Goal: Task Accomplishment & Management: Manage account settings

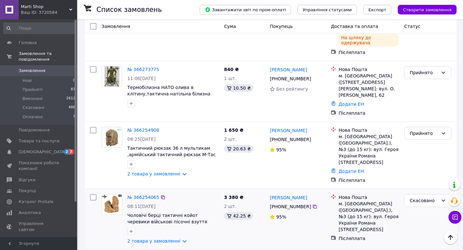
scroll to position [212, 0]
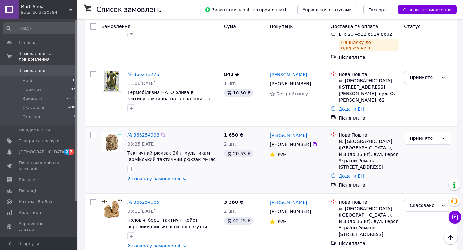
copy link "[PERSON_NAME]"
drag, startPoint x: 269, startPoint y: 105, endPoint x: 319, endPoint y: 105, distance: 50.5
click at [319, 129] on div "[PERSON_NAME] [PHONE_NUMBER]%" at bounding box center [297, 160] width 61 height 62
click at [314, 142] on icon at bounding box center [314, 144] width 5 height 5
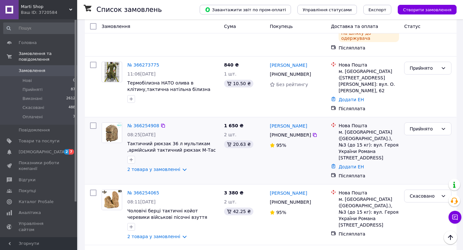
scroll to position [228, 0]
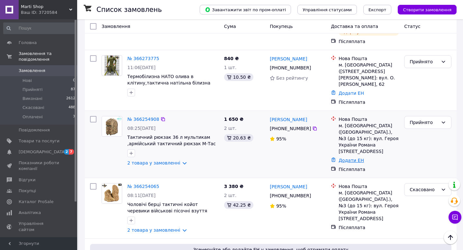
click at [350, 158] on link "Додати ЕН" at bounding box center [351, 160] width 25 height 5
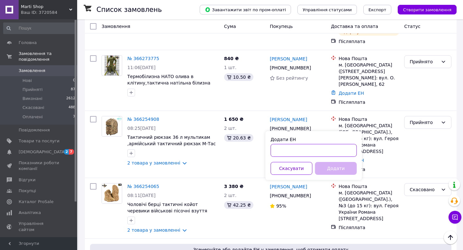
click at [313, 151] on input "Додати ЕН" at bounding box center [314, 150] width 86 height 13
paste input "20451269269155"
type input "20451269269155"
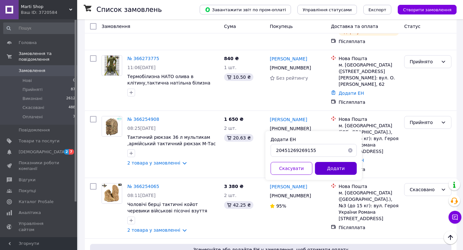
click at [333, 172] on button "Додати" at bounding box center [336, 168] width 42 height 13
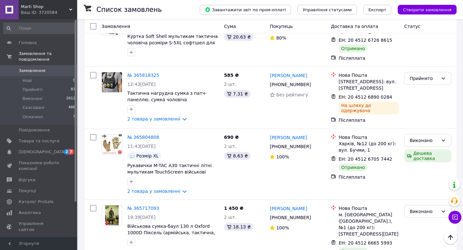
scroll to position [616, 0]
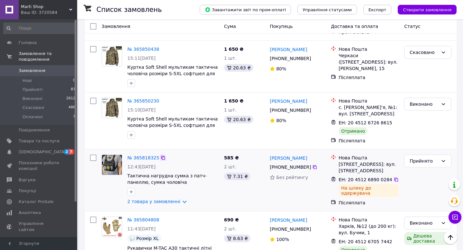
click at [161, 155] on icon at bounding box center [163, 157] width 5 height 5
click at [393, 177] on div at bounding box center [396, 180] width 6 height 6
click at [394, 177] on icon at bounding box center [396, 179] width 5 height 5
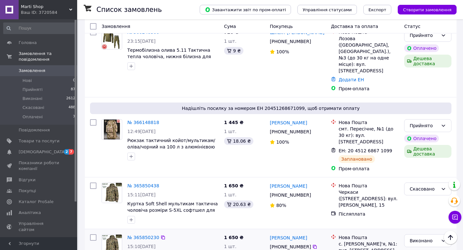
scroll to position [471, 0]
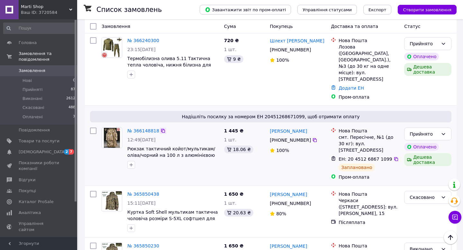
click at [162, 128] on icon at bounding box center [163, 130] width 5 height 5
click at [394, 157] on icon at bounding box center [396, 159] width 5 height 5
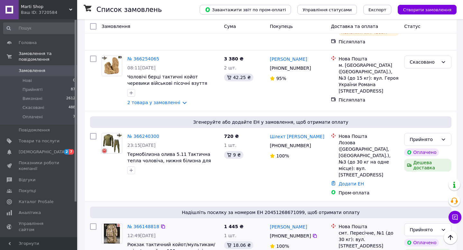
scroll to position [373, 0]
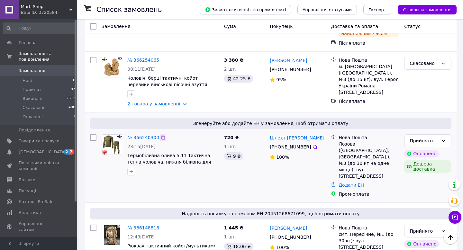
click at [165, 135] on icon at bounding box center [163, 137] width 5 height 5
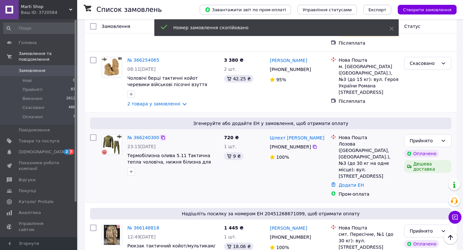
click at [162, 135] on icon at bounding box center [163, 137] width 5 height 5
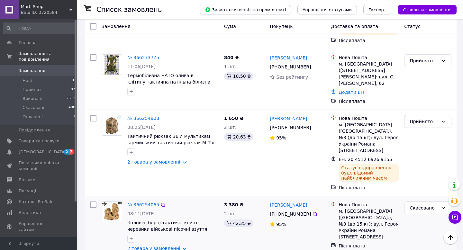
scroll to position [226, 0]
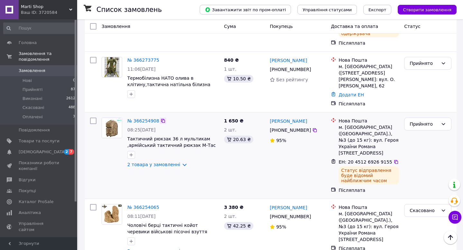
click at [163, 118] on icon at bounding box center [163, 120] width 5 height 5
click at [394, 160] on icon at bounding box center [396, 162] width 5 height 5
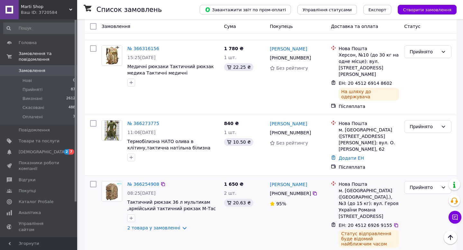
scroll to position [158, 0]
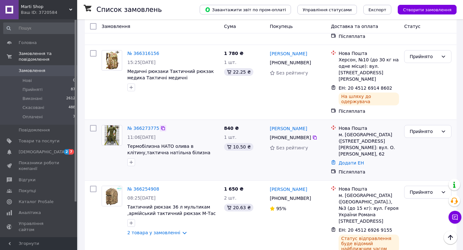
click at [162, 126] on icon at bounding box center [163, 128] width 5 height 5
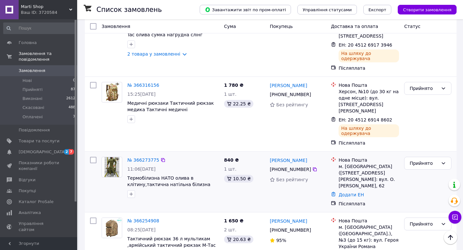
scroll to position [125, 0]
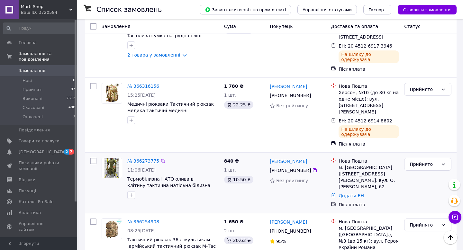
click at [147, 159] on link "№ 366273775" at bounding box center [143, 161] width 32 height 5
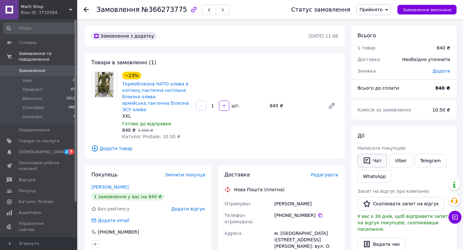
click at [382, 160] on button "Чат" at bounding box center [372, 161] width 29 height 14
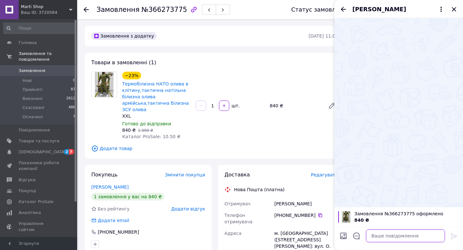
click at [384, 235] on textarea at bounding box center [405, 236] width 79 height 13
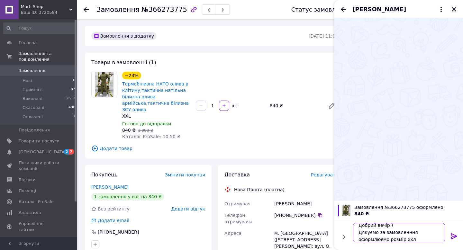
scroll to position [1, 0]
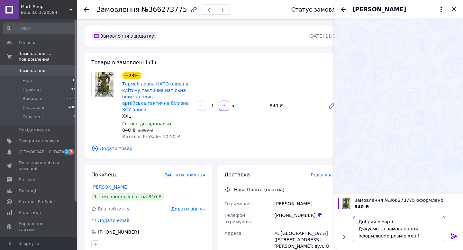
type textarea "Добрий вечір ) Дякуємо за замовленння оформлюємо розмір ххл !)"
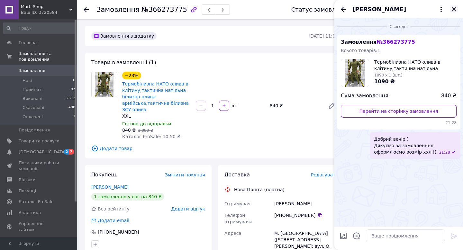
click at [455, 7] on icon "Закрити" at bounding box center [454, 9] width 8 height 8
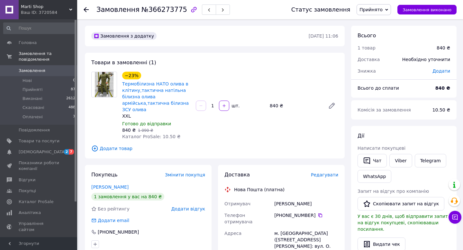
click at [39, 70] on span "Замовлення" at bounding box center [32, 71] width 27 height 6
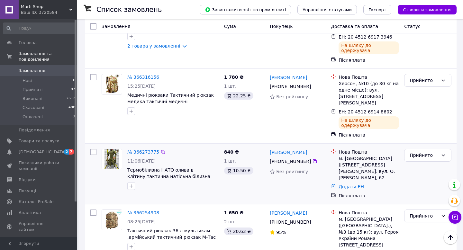
scroll to position [115, 0]
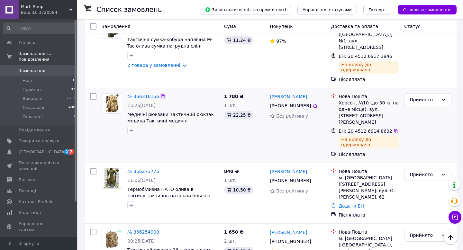
click at [161, 95] on icon at bounding box center [163, 97] width 4 height 4
click at [394, 129] on icon at bounding box center [396, 131] width 5 height 5
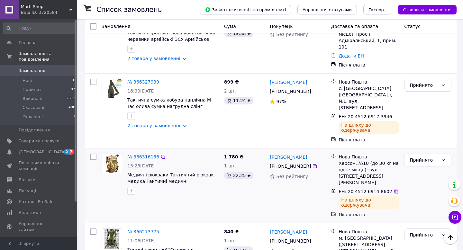
scroll to position [54, 0]
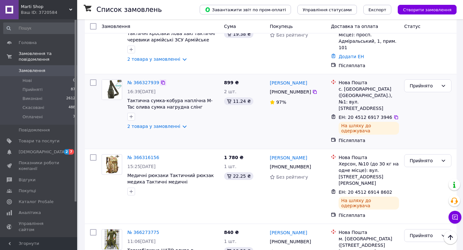
click at [162, 80] on icon at bounding box center [163, 82] width 5 height 5
click at [394, 115] on icon at bounding box center [396, 117] width 4 height 4
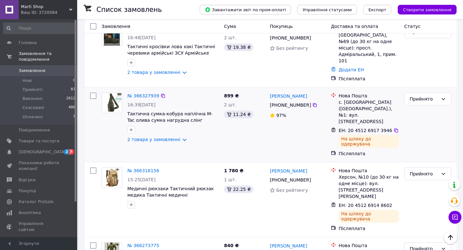
scroll to position [0, 0]
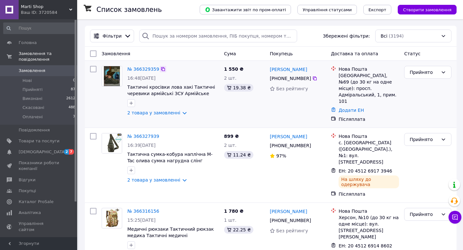
click at [164, 67] on icon at bounding box center [163, 69] width 5 height 5
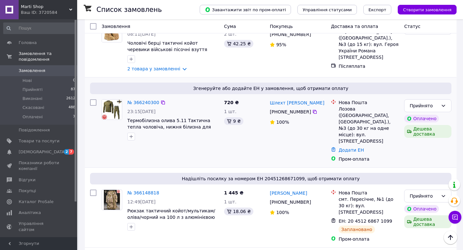
scroll to position [201, 0]
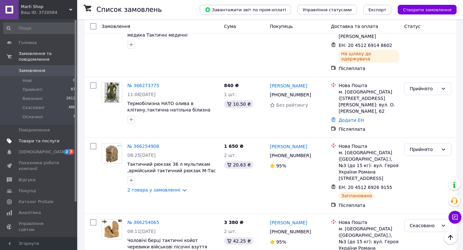
click at [34, 144] on link "Товари та послуги" at bounding box center [39, 141] width 79 height 11
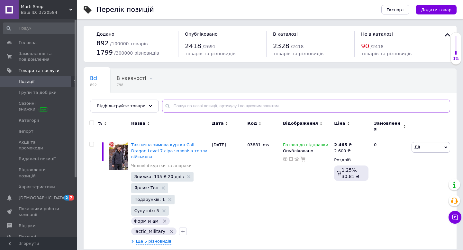
click at [195, 109] on input "text" at bounding box center [306, 106] width 288 height 13
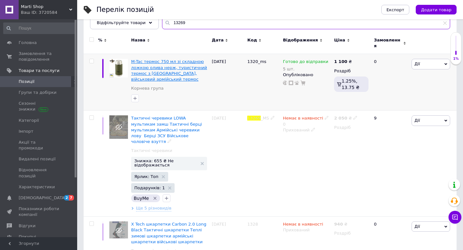
scroll to position [84, 0]
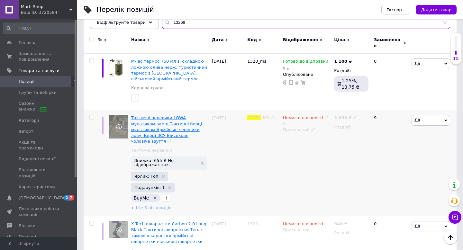
type input "13269"
click at [154, 124] on span "Тактичні черевики LOWA мультикам замш Тактичні берці мультикам Армійські череви…" at bounding box center [166, 129] width 71 height 28
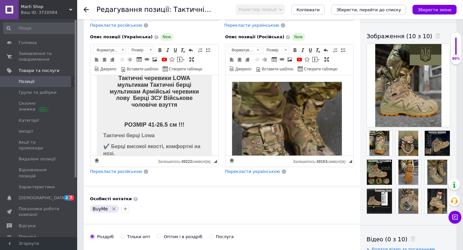
scroll to position [170, 0]
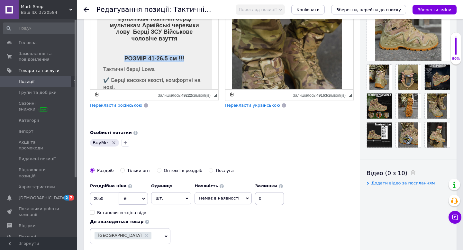
drag, startPoint x: 188, startPoint y: 59, endPoint x: 107, endPoint y: 57, distance: 81.1
click at [107, 57] on div "РОЗМІР 41-26.5 см !!!" at bounding box center [154, 58] width 102 height 7
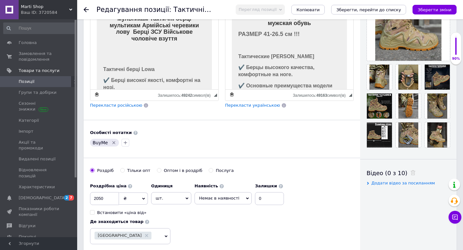
scroll to position [160, 0]
drag, startPoint x: 305, startPoint y: 34, endPoint x: 234, endPoint y: 34, distance: 71.1
click at [234, 34] on div "Тактические ботинки LOWA мультикам замша Тактические берцы мультикам Армейские …" at bounding box center [289, 74] width 115 height 438
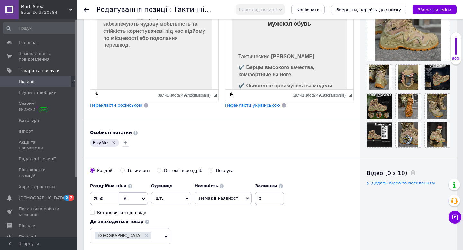
scroll to position [360, 0]
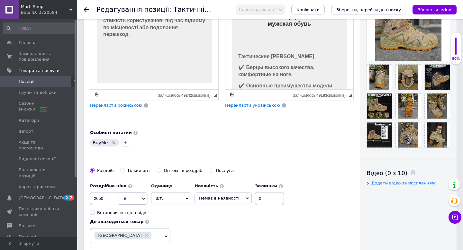
click at [123, 69] on p "Редактор, 6950F9E1-E1C9-45B5-8D73-BB1EF5647BAA" at bounding box center [154, 67] width 102 height 7
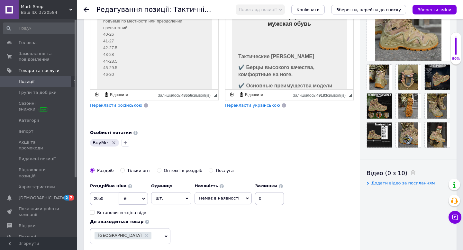
scroll to position [497, 0]
drag, startPoint x: 101, startPoint y: 40, endPoint x: 144, endPoint y: 29, distance: 44.5
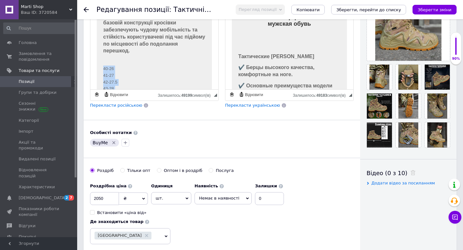
scroll to position [392, 0]
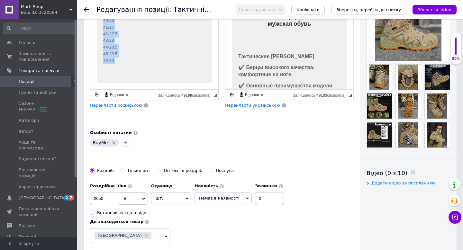
drag, startPoint x: 102, startPoint y: 68, endPoint x: 123, endPoint y: 107, distance: 45.0
copy p "40-26 41-27 42-27.5 43-28 44-28.5 45-29.5 46-30"
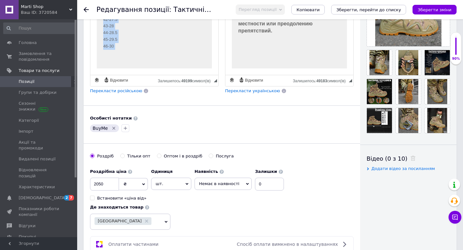
scroll to position [185, 0]
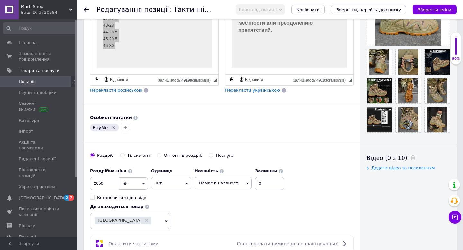
click at [246, 52] on p "Редактор, 04693D67-C6C7-4B68-892C-DC3932C2353F" at bounding box center [289, 53] width 102 height 7
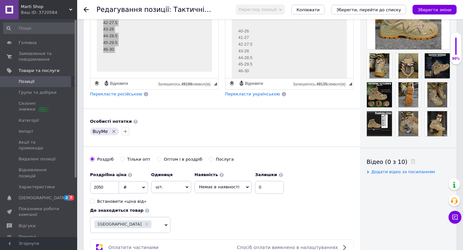
scroll to position [249, 0]
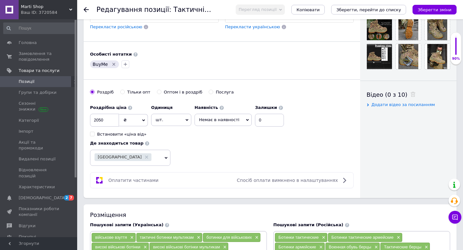
click at [99, 120] on input "2050" at bounding box center [104, 120] width 29 height 13
type input "2550"
click at [240, 124] on span "Немає в наявності" at bounding box center [223, 120] width 57 height 12
click at [232, 153] on li "Готово до відправки" at bounding box center [223, 151] width 57 height 9
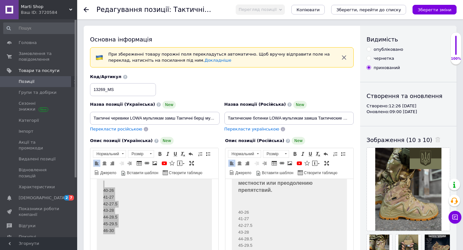
click at [370, 50] on input "опубліковано" at bounding box center [369, 49] width 4 height 4
radio input "true"
click at [437, 5] on button "Зберегти зміни" at bounding box center [435, 10] width 44 height 10
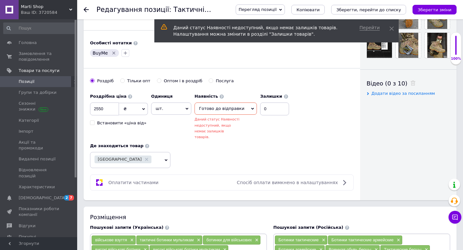
scroll to position [260, 0]
click at [265, 108] on input "0" at bounding box center [274, 108] width 29 height 13
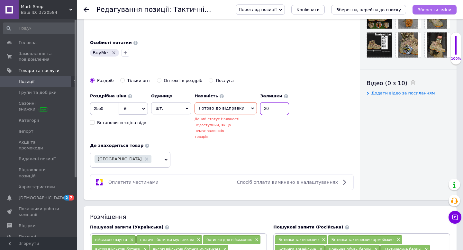
type input "20"
click at [443, 13] on button "Зберегти зміни" at bounding box center [435, 10] width 44 height 10
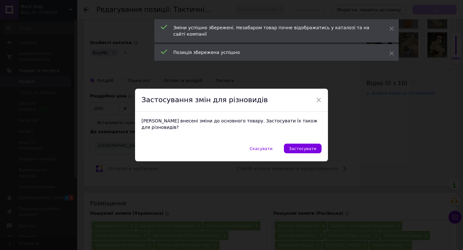
scroll to position [389, 0]
click at [299, 144] on button "Застосувати" at bounding box center [303, 149] width 38 height 10
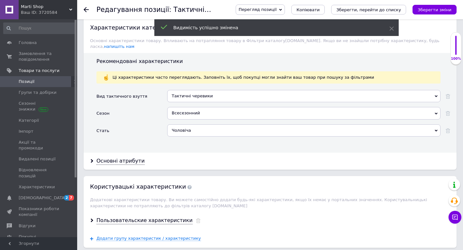
scroll to position [749, 0]
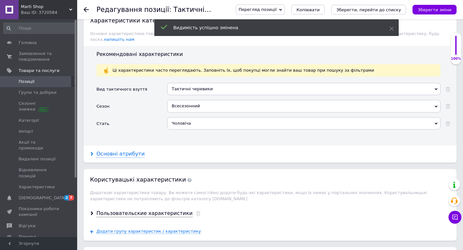
click at [121, 152] on div "Основні атрибути" at bounding box center [121, 154] width 48 height 7
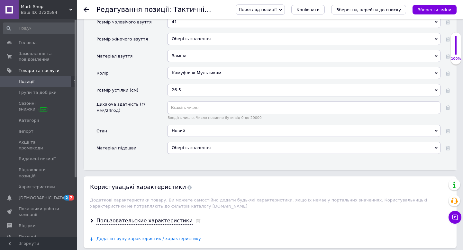
scroll to position [951, 0]
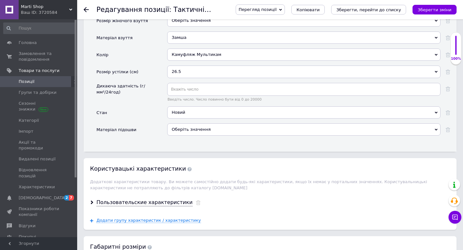
click at [182, 66] on div "26.5" at bounding box center [303, 72] width 273 height 12
click at [449, 70] on icon at bounding box center [448, 72] width 5 height 5
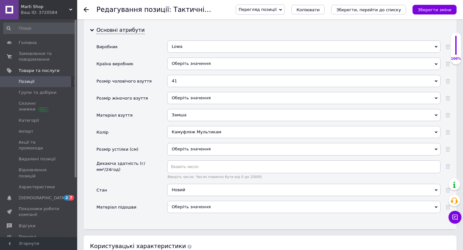
scroll to position [872, 0]
click at [226, 77] on div "41" at bounding box center [303, 82] width 273 height 12
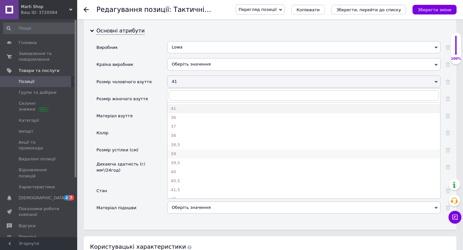
click at [198, 151] on div "39" at bounding box center [304, 154] width 266 height 6
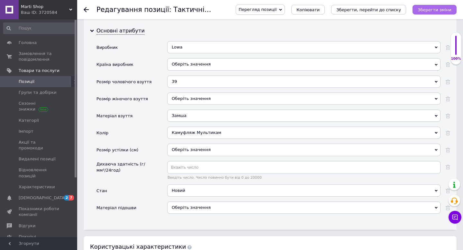
click at [427, 10] on icon "Зберегти зміни" at bounding box center [435, 9] width 34 height 5
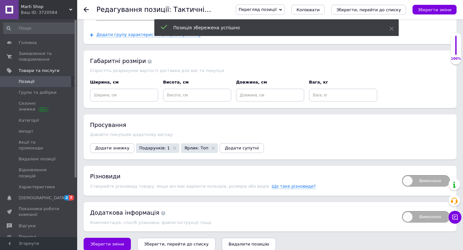
scroll to position [1138, 0]
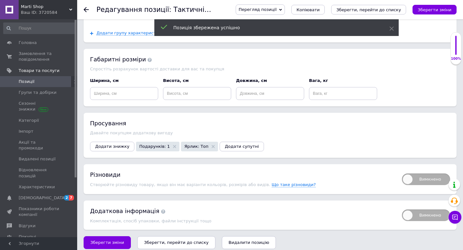
click at [428, 174] on span "Вимкнено" at bounding box center [426, 180] width 48 height 12
click at [402, 173] on input "Вимкнено" at bounding box center [400, 172] width 4 height 4
checkbox input "true"
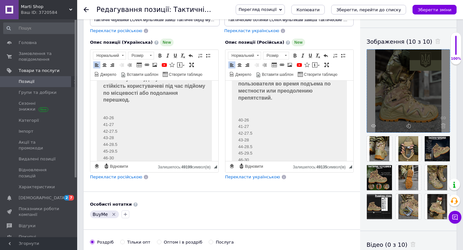
scroll to position [100, 0]
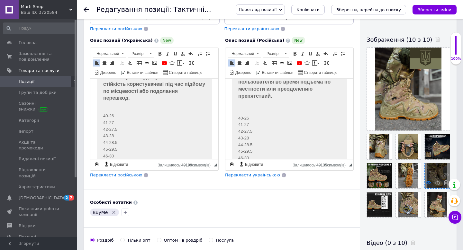
click at [430, 183] on icon at bounding box center [428, 182] width 5 height 5
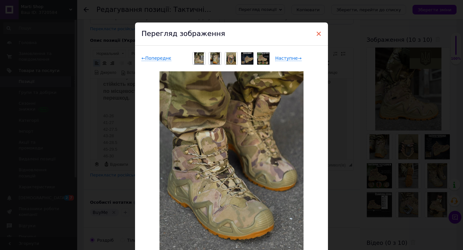
click at [318, 32] on span "×" at bounding box center [319, 33] width 6 height 11
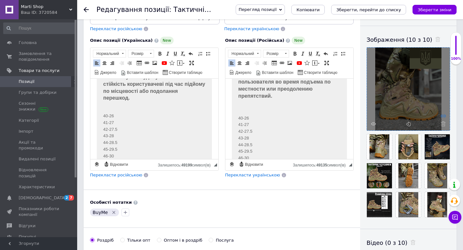
click at [444, 115] on icon at bounding box center [443, 116] width 5 height 5
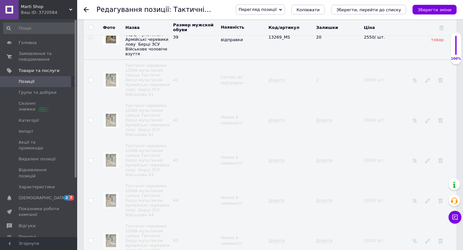
scroll to position [1394, 0]
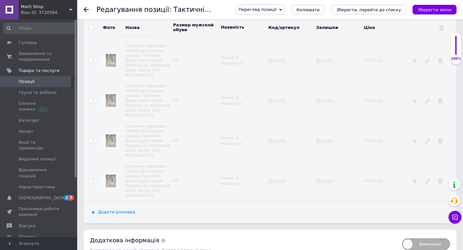
click at [124, 210] on span "Додати різновид" at bounding box center [116, 212] width 37 height 5
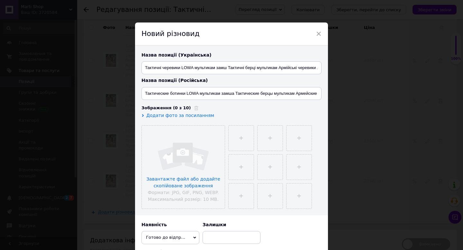
click at [175, 117] on span "Додати фото за посиланням" at bounding box center [180, 115] width 68 height 5
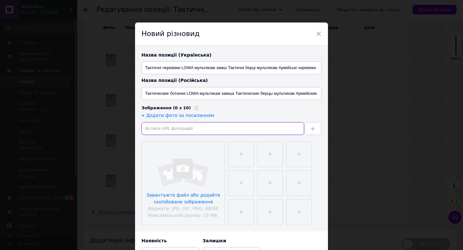
click at [169, 127] on input "text" at bounding box center [223, 128] width 163 height 13
paste input "https://images.prom.ua/5944364039_w1280_h1280_cid3720584_pid2244898273-16a834db…"
type input "https://images.prom.ua/5944364039_w1280_h1280_cid3720584_pid2244898273-16a834db…"
click at [315, 125] on button at bounding box center [312, 128] width 17 height 13
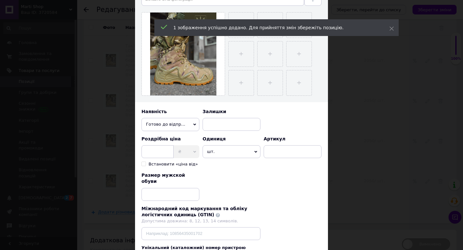
scroll to position [181, 0]
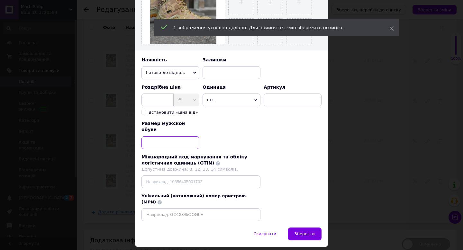
click at [168, 139] on input at bounding box center [171, 142] width 58 height 13
type input "40"
click at [312, 232] on span "Зберегти" at bounding box center [305, 234] width 20 height 5
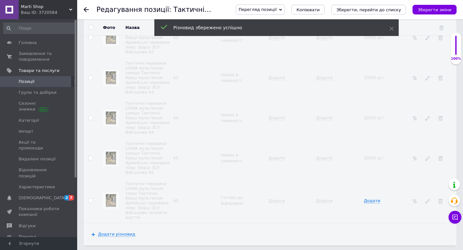
scroll to position [1422, 0]
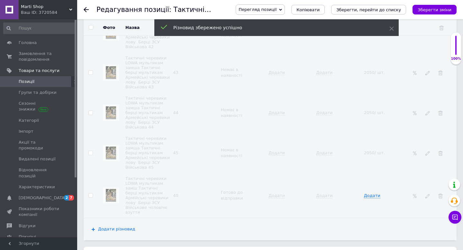
click at [116, 227] on span "Додати різновид" at bounding box center [116, 229] width 37 height 5
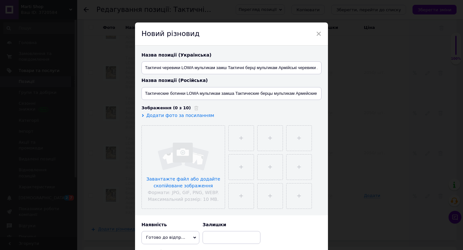
click at [192, 115] on span "Додати фото за посиланням" at bounding box center [180, 115] width 68 height 5
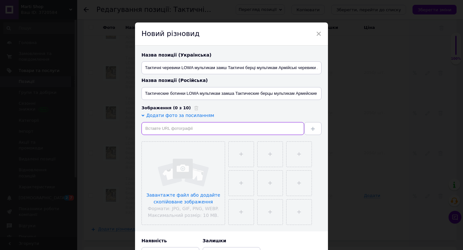
click at [190, 131] on input "text" at bounding box center [223, 128] width 163 height 13
paste input "https://images.prom.ua/5944364039_w1280_h1280_cid3720584_pid2244898273-16a834db…"
type input "https://images.prom.ua/5944364039_w1280_h1280_cid3720584_pid2244898273-16a834db…"
click at [318, 129] on button at bounding box center [312, 128] width 17 height 13
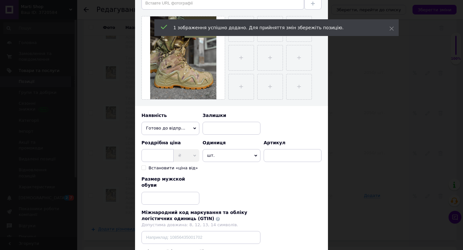
scroll to position [160, 0]
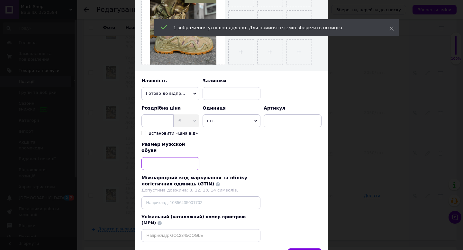
click at [166, 162] on input at bounding box center [171, 163] width 58 height 13
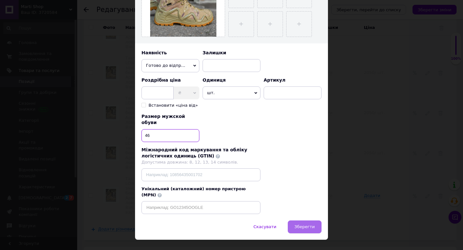
type input "46"
click at [308, 225] on span "Зберегти" at bounding box center [305, 227] width 20 height 5
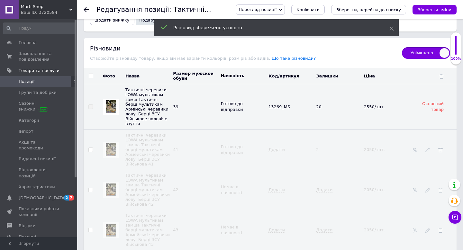
scroll to position [1262, 0]
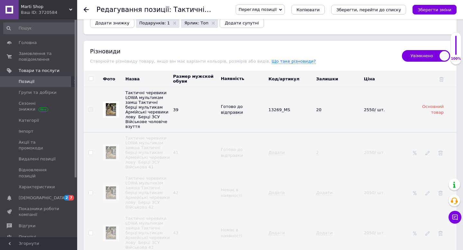
click at [92, 77] on input "checkbox" at bounding box center [91, 79] width 4 height 4
checkbox input "true"
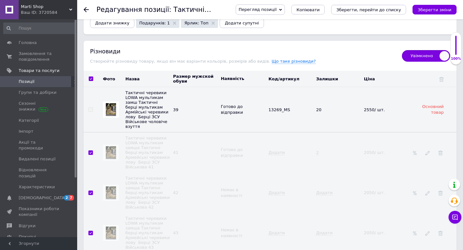
checkbox input "true"
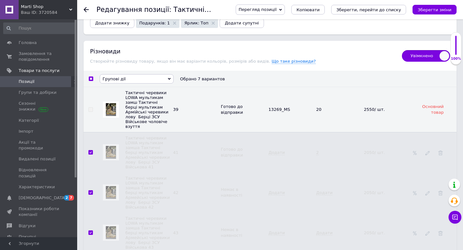
click at [115, 77] on span "Групові дії" at bounding box center [114, 79] width 23 height 5
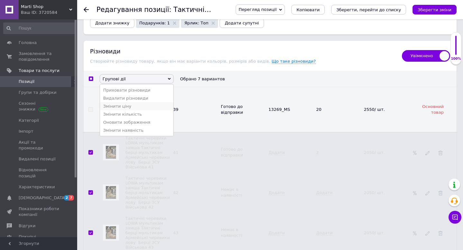
click at [124, 102] on li "Змінити ціну" at bounding box center [136, 106] width 73 height 8
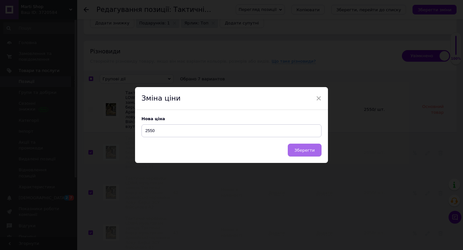
type input "2550"
click at [302, 147] on button "Зберегти" at bounding box center [305, 150] width 34 height 13
checkbox input "false"
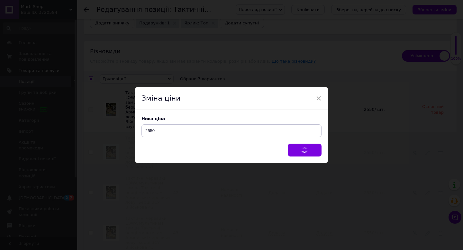
checkbox input "false"
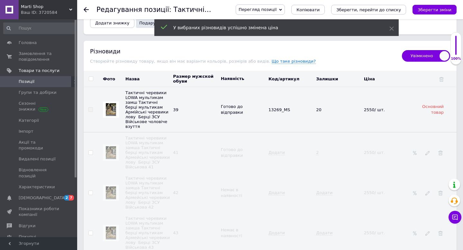
click at [91, 77] on input "checkbox" at bounding box center [91, 79] width 4 height 4
checkbox input "true"
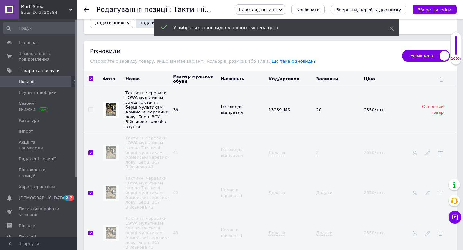
checkbox input "true"
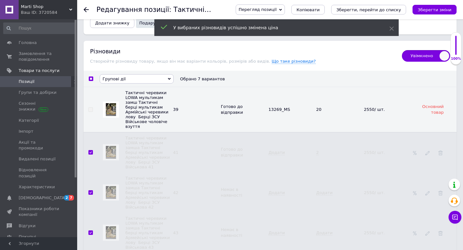
click at [113, 81] on th "Групові дії Приховати різновиди Видалити різновиди Змінити ціну Змінити кількіс…" at bounding box center [277, 79] width 359 height 16
click at [116, 77] on span "Групові дії" at bounding box center [114, 79] width 23 height 5
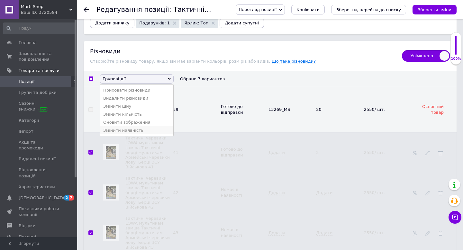
click at [131, 126] on li "Змінити наявність" at bounding box center [136, 130] width 73 height 8
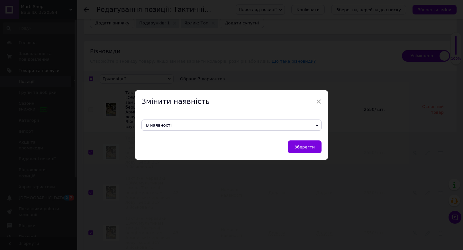
click at [157, 126] on span "В наявності" at bounding box center [159, 125] width 26 height 5
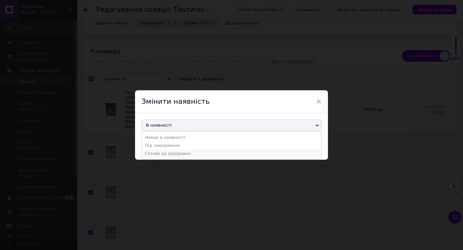
click at [161, 153] on li "Готово до відправки" at bounding box center [231, 154] width 179 height 8
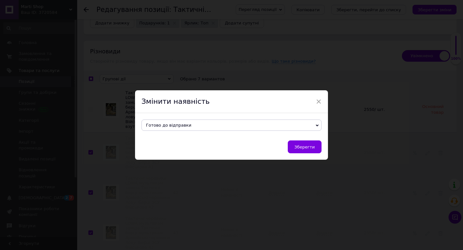
click at [300, 148] on span "Зберегти" at bounding box center [305, 147] width 20 height 5
checkbox input "false"
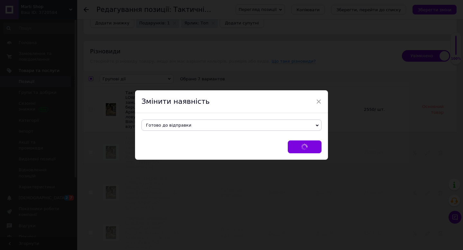
checkbox input "false"
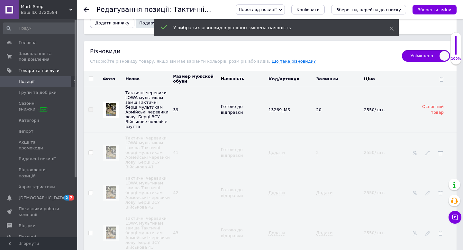
click at [438, 2] on div "Перегляд позиції Зберегти та переглянути на сайті Зберегти та переглянути на ма…" at bounding box center [340, 9] width 234 height 19
click at [436, 12] on button "Зберегти зміни" at bounding box center [435, 10] width 44 height 10
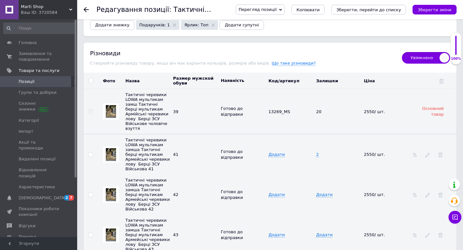
scroll to position [1250, 0]
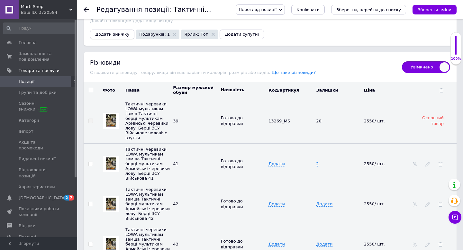
click at [115, 32] on span "Додати знижку" at bounding box center [112, 34] width 34 height 5
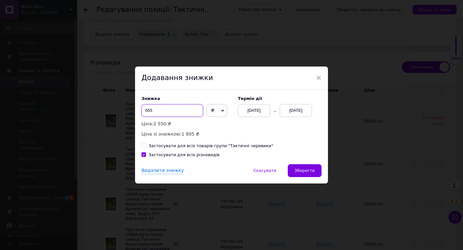
click at [146, 111] on input "655" at bounding box center [173, 110] width 62 height 13
click at [149, 111] on input "255" at bounding box center [173, 110] width 62 height 13
type input "285"
click at [295, 112] on div "[DATE]" at bounding box center [296, 110] width 32 height 13
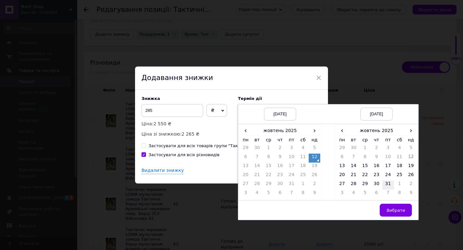
click at [388, 184] on td "31" at bounding box center [388, 185] width 12 height 9
click at [392, 210] on span "Вибрати" at bounding box center [396, 210] width 19 height 5
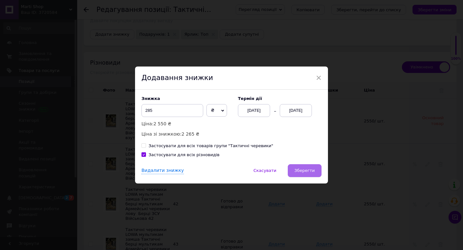
click at [310, 171] on span "Зберегти" at bounding box center [305, 170] width 20 height 5
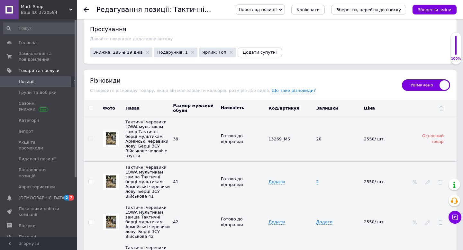
scroll to position [1231, 0]
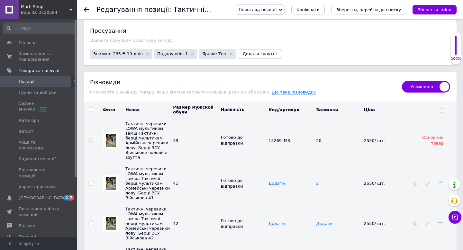
click at [248, 51] on button "Додати супутні" at bounding box center [260, 54] width 44 height 10
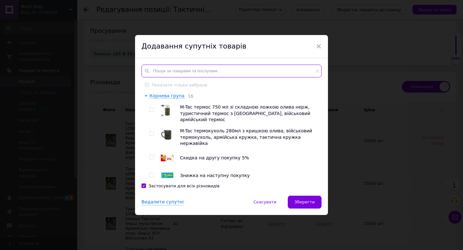
click at [201, 71] on input "text" at bounding box center [232, 71] width 180 height 13
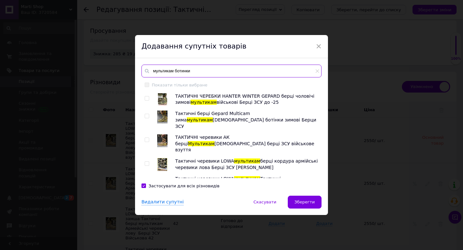
type input "мультикам ботинки"
click at [145, 98] on input "checkbox" at bounding box center [147, 99] width 4 height 4
checkbox input "true"
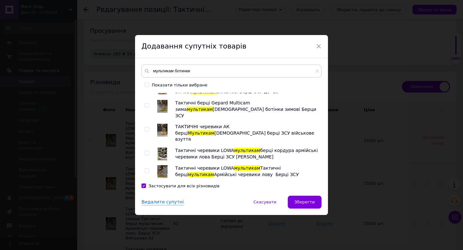
click at [146, 105] on input "checkbox" at bounding box center [147, 106] width 4 height 4
checkbox input "true"
click at [146, 127] on input "checkbox" at bounding box center [147, 129] width 4 height 4
checkbox input "true"
click at [145, 151] on input "checkbox" at bounding box center [147, 153] width 4 height 4
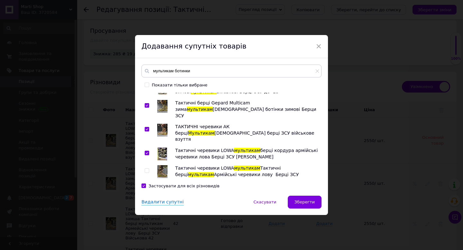
checkbox input "true"
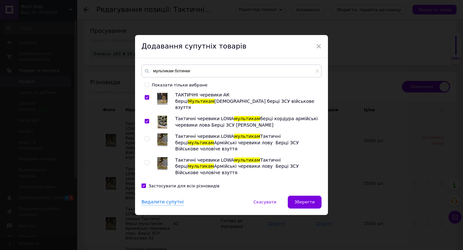
scroll to position [43, 0]
click at [145, 133] on div at bounding box center [148, 142] width 6 height 19
click at [145, 137] on input "checkbox" at bounding box center [147, 139] width 4 height 4
checkbox input "true"
click at [145, 161] on input "checkbox" at bounding box center [147, 163] width 4 height 4
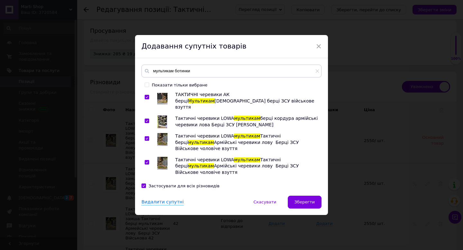
checkbox input "true"
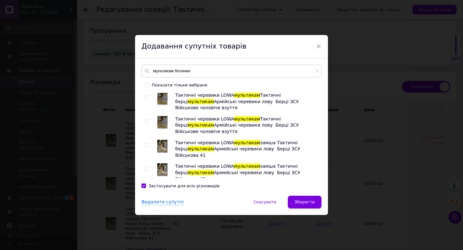
scroll to position [179, 0]
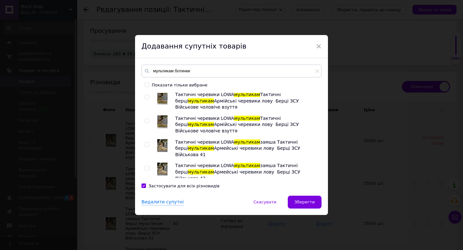
click at [148, 190] on input "checkbox" at bounding box center [147, 192] width 4 height 4
checkbox input "true"
click at [148, 166] on input "checkbox" at bounding box center [147, 168] width 4 height 4
checkbox input "true"
click at [308, 203] on span "Зберегти" at bounding box center [305, 202] width 20 height 5
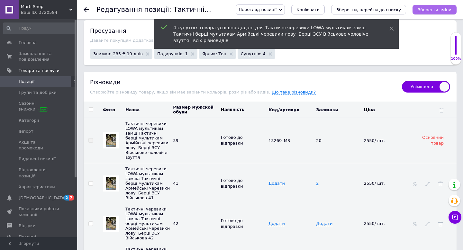
click at [444, 8] on icon "Зберегти зміни" at bounding box center [435, 9] width 34 height 5
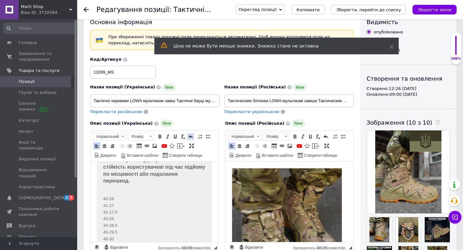
scroll to position [0, 0]
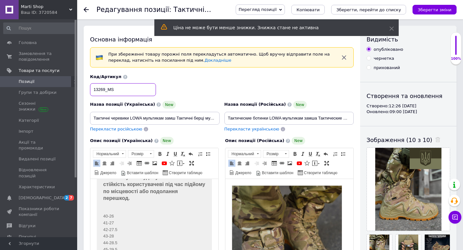
drag, startPoint x: 106, startPoint y: 88, endPoint x: 86, endPoint y: 88, distance: 19.9
click at [86, 88] on div "Основна інформація При збереженні товару порожні поля перекладуться автоматично…" at bounding box center [222, 236] width 277 height 421
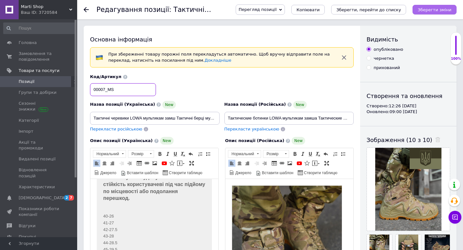
type input "00007_MS"
click at [421, 11] on icon "Зберегти зміни" at bounding box center [435, 9] width 34 height 5
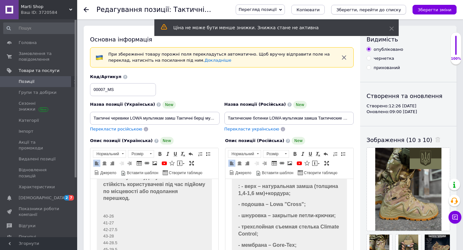
click at [392, 7] on icon "Зберегти, перейти до списку" at bounding box center [368, 9] width 65 height 5
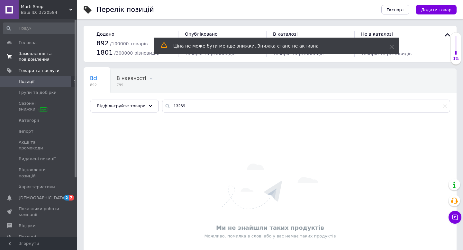
click at [33, 56] on span "Замовлення та повідомлення" at bounding box center [39, 57] width 41 height 12
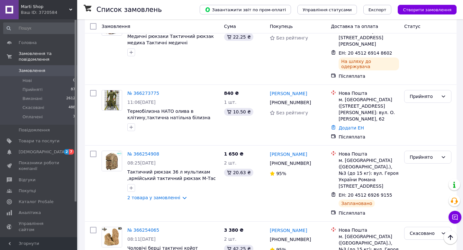
scroll to position [230, 0]
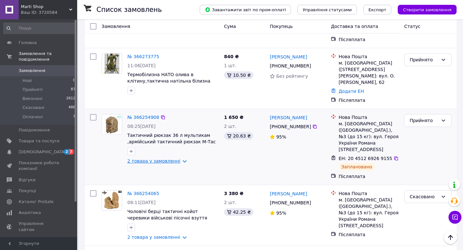
click at [161, 159] on link "2 товара у замовленні" at bounding box center [153, 161] width 53 height 5
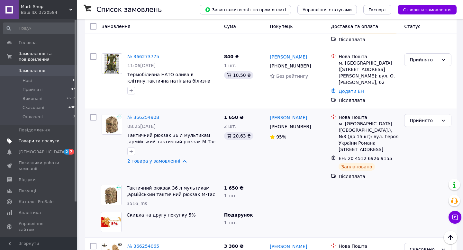
click at [48, 140] on span "Товари та послуги" at bounding box center [39, 141] width 41 height 6
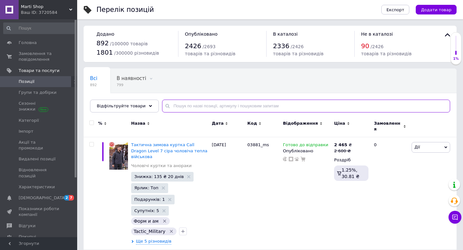
click at [221, 108] on input "text" at bounding box center [306, 106] width 288 height 13
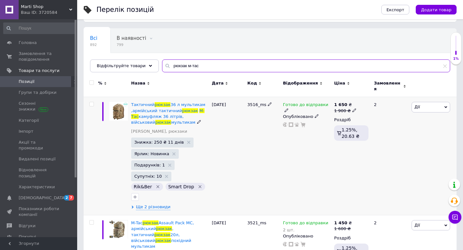
scroll to position [65, 0]
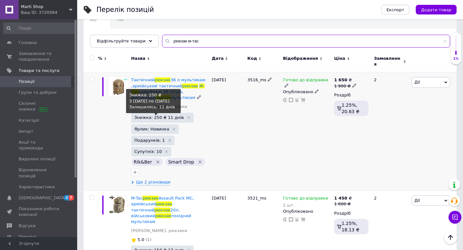
type input "рюкзак м-тас"
click at [157, 115] on span "Знижка: 250 ₴ 11 днів" at bounding box center [159, 117] width 50 height 4
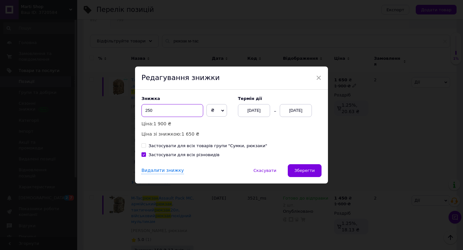
click at [147, 111] on input "250" at bounding box center [173, 110] width 62 height 13
type input "150"
click at [313, 174] on button "Зберегти" at bounding box center [305, 170] width 34 height 13
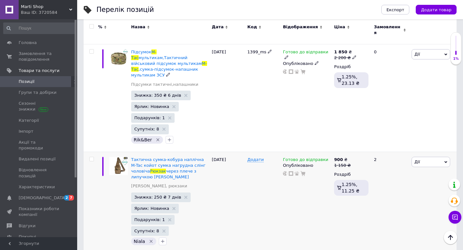
scroll to position [322, 0]
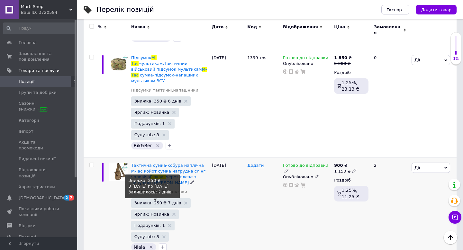
click at [155, 201] on span "Знижка: 250 ₴ 7 днів" at bounding box center [157, 203] width 47 height 4
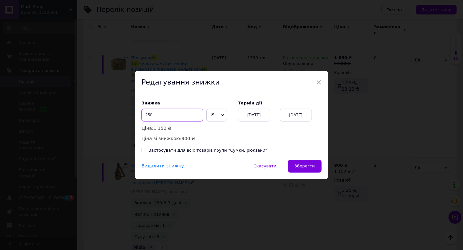
click at [153, 114] on input "250" at bounding box center [173, 115] width 62 height 13
type input "260"
click at [306, 168] on span "Зберегти" at bounding box center [305, 166] width 20 height 5
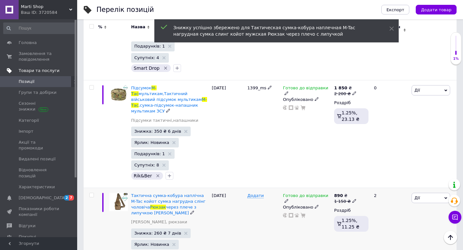
scroll to position [286, 0]
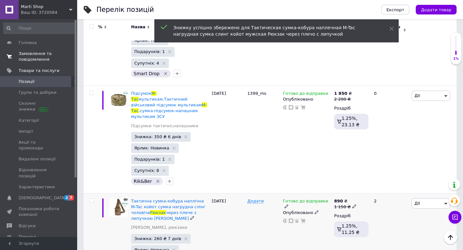
click at [32, 56] on span "Замовлення та повідомлення" at bounding box center [39, 57] width 41 height 12
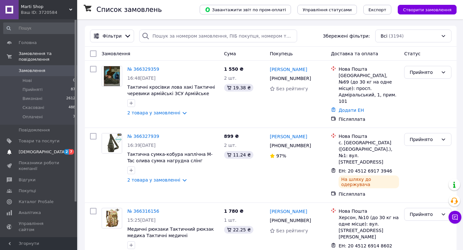
click at [36, 151] on span "[DEMOGRAPHIC_DATA]" at bounding box center [43, 152] width 48 height 6
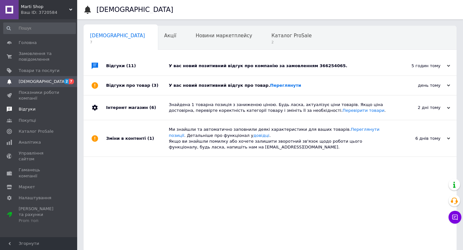
click at [28, 111] on span "Відгуки" at bounding box center [27, 109] width 17 height 6
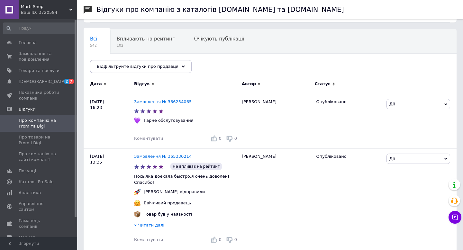
scroll to position [51, 0]
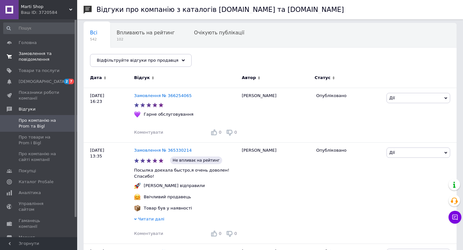
click at [29, 56] on span "Замовлення та повідомлення" at bounding box center [39, 57] width 41 height 12
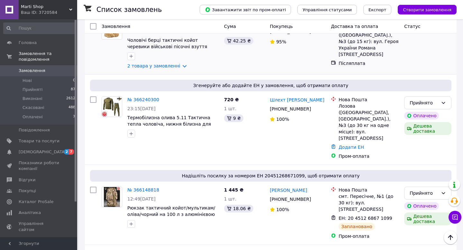
scroll to position [453, 0]
